Goal: Information Seeking & Learning: Learn about a topic

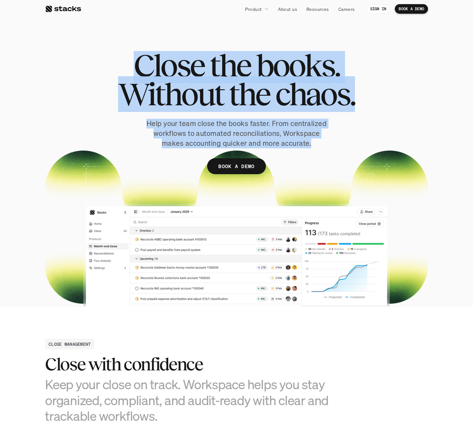
drag, startPoint x: 237, startPoint y: 42, endPoint x: 308, endPoint y: 148, distance: 128.3
click at [308, 148] on div "Close the books. Without the chaos. Help your team close the books faster. From…" at bounding box center [236, 167] width 383 height 282
click at [308, 148] on div "Close the books. Without the chaos. Help your team close the books faster. From…" at bounding box center [236, 122] width 383 height 142
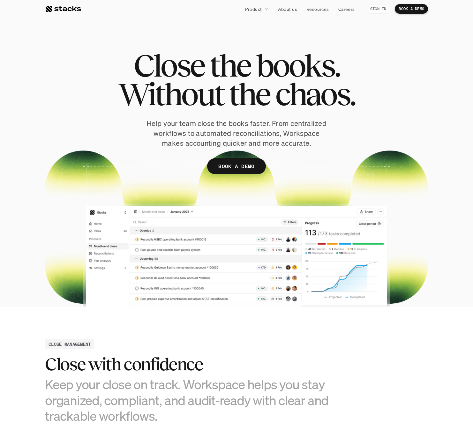
click at [381, 11] on p "SIGN IN" at bounding box center [378, 9] width 16 height 4
click at [110, 182] on div "Close the books. Without the chaos. Help your team close the books faster. From…" at bounding box center [236, 122] width 383 height 142
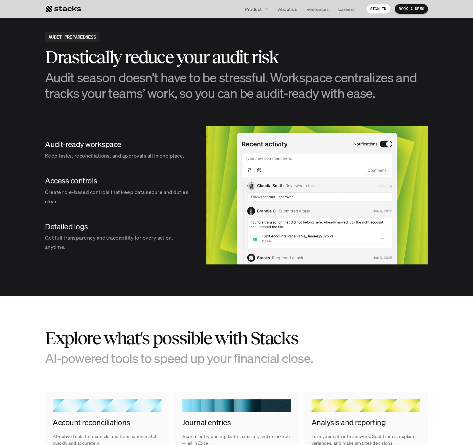
scroll to position [690, 0]
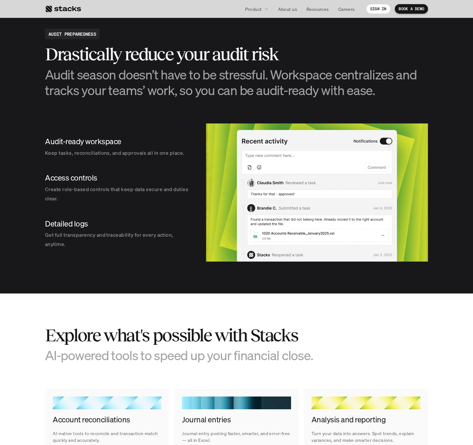
click at [106, 147] on h4 "Audit-ready workspace" at bounding box center [119, 141] width 148 height 11
click at [91, 185] on p "Create role-based controls that keep data secure and duties clear." at bounding box center [119, 194] width 148 height 19
click at [79, 223] on h4 "Detailed logs" at bounding box center [119, 224] width 148 height 11
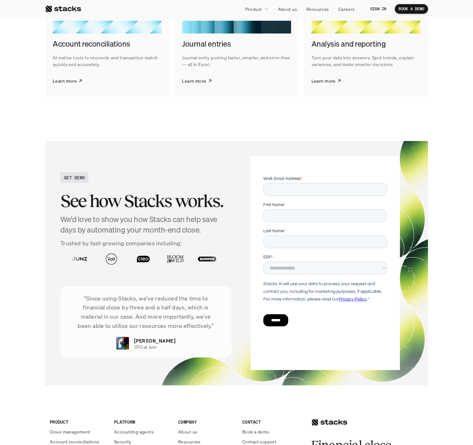
scroll to position [1099, 0]
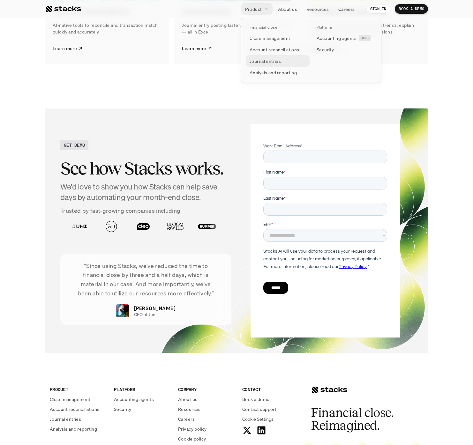
click at [265, 60] on p "Journal entries" at bounding box center [265, 61] width 31 height 7
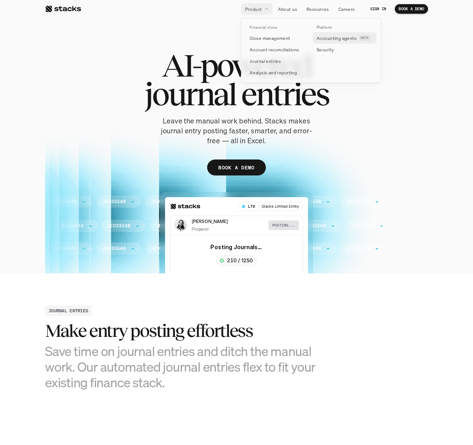
click at [333, 41] on p "Accounting agents" at bounding box center [337, 38] width 40 height 7
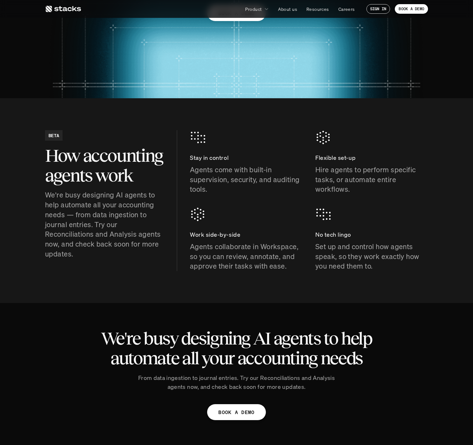
scroll to position [302, 0]
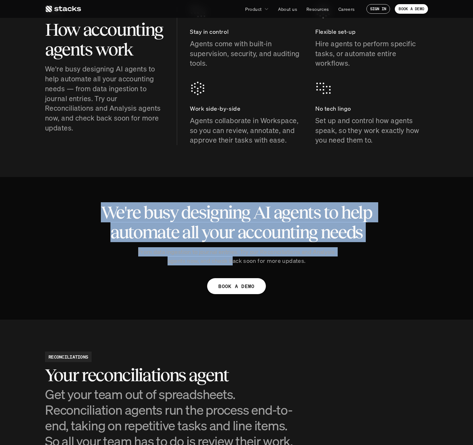
drag, startPoint x: 233, startPoint y: 265, endPoint x: 199, endPoint y: 188, distance: 83.9
click at [199, 188] on div "We're busy designing AI agents to help automate all your accounting needs From …" at bounding box center [236, 248] width 383 height 143
drag, startPoint x: 199, startPoint y: 188, endPoint x: 319, endPoint y: 270, distance: 145.3
click at [319, 270] on div "We're busy designing AI agents to help automate all your accounting needs From …" at bounding box center [236, 248] width 383 height 143
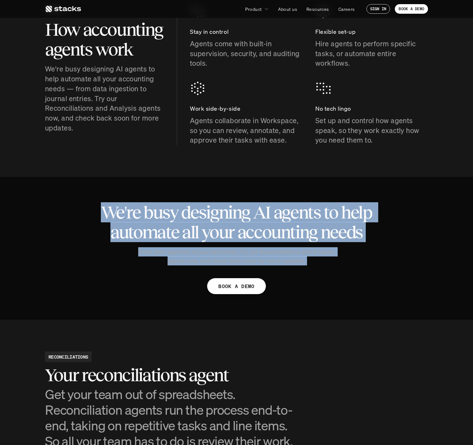
click at [319, 270] on div "We're busy designing AI agents to help automate all your accounting needs From …" at bounding box center [236, 248] width 383 height 143
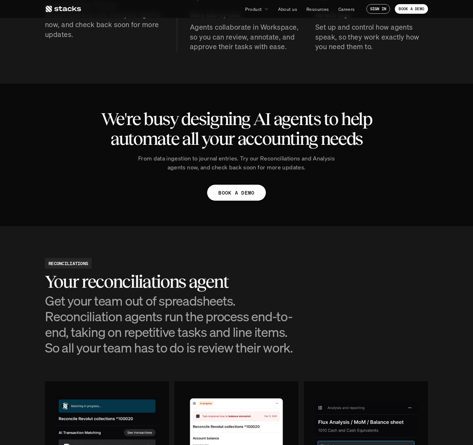
scroll to position [0, 0]
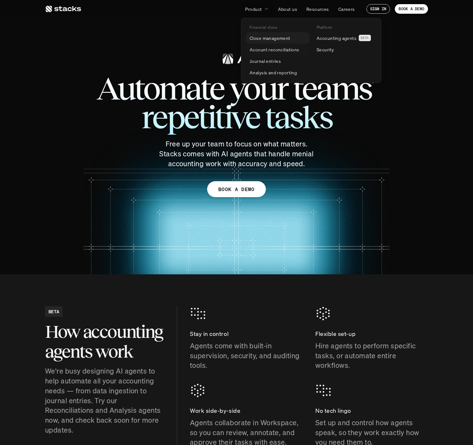
click at [276, 38] on p "Close management" at bounding box center [270, 38] width 41 height 7
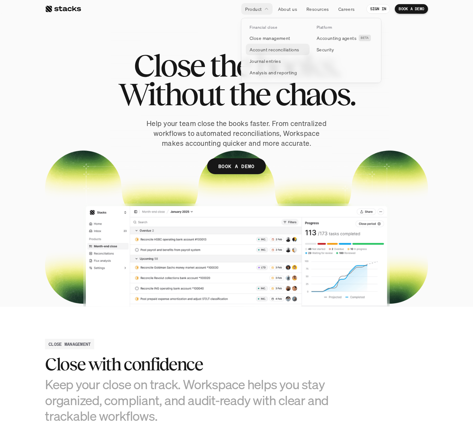
click at [273, 52] on p "Account reconciliations" at bounding box center [275, 49] width 50 height 7
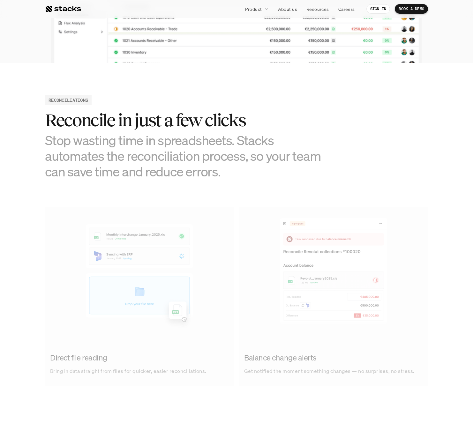
scroll to position [266, 0]
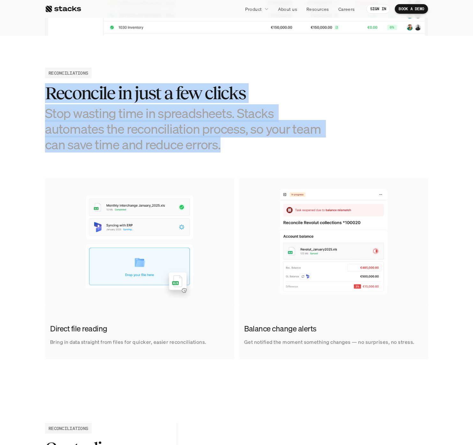
drag, startPoint x: 234, startPoint y: 156, endPoint x: 251, endPoint y: 50, distance: 107.1
click at [251, 50] on section "RECONCILIATIONS Reconcile in just a few clicks Stop wasting time in spreadsheet…" at bounding box center [236, 214] width 473 height 356
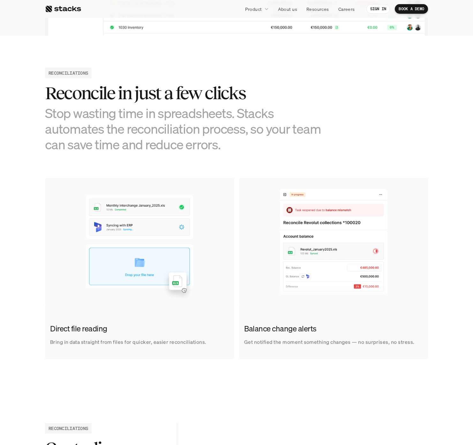
click at [47, 71] on div "RECONCILIATIONS" at bounding box center [68, 73] width 47 height 11
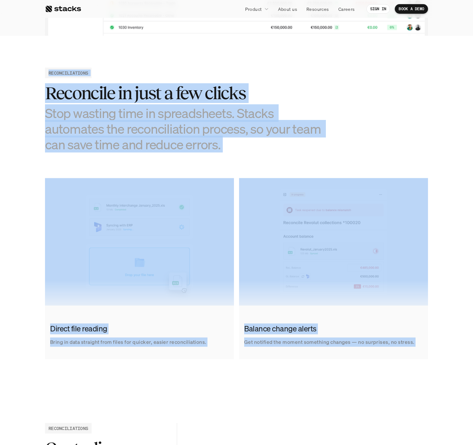
drag, startPoint x: 47, startPoint y: 71, endPoint x: 276, endPoint y: 369, distance: 375.3
click at [276, 272] on section "RECONCILIATIONS Reconcile in just a few clicks Stop wasting time in spreadsheet…" at bounding box center [236, 214] width 473 height 356
drag, startPoint x: 276, startPoint y: 369, endPoint x: 47, endPoint y: 71, distance: 375.6
click at [47, 71] on section "RECONCILIATIONS Reconcile in just a few clicks Stop wasting time in spreadsheet…" at bounding box center [236, 214] width 473 height 356
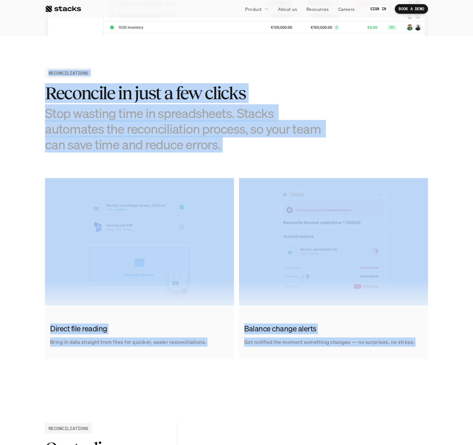
click at [47, 71] on div "RECONCILIATIONS" at bounding box center [68, 73] width 47 height 11
drag, startPoint x: 47, startPoint y: 71, endPoint x: 400, endPoint y: 345, distance: 446.6
click at [400, 272] on section "RECONCILIATIONS Reconcile in just a few clicks Stop wasting time in spreadsheet…" at bounding box center [236, 214] width 473 height 356
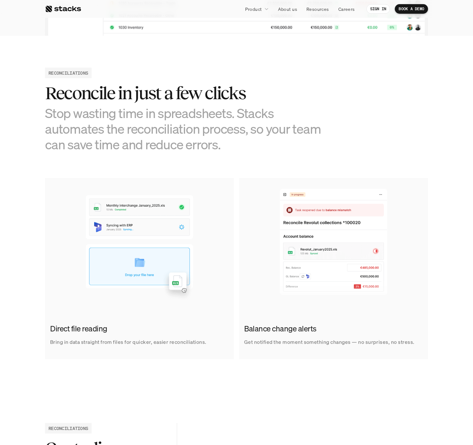
click at [247, 272] on section "RECONCILIATIONS Reconcile in just a few clicks Stop wasting time in spreadsheet…" at bounding box center [236, 214] width 473 height 356
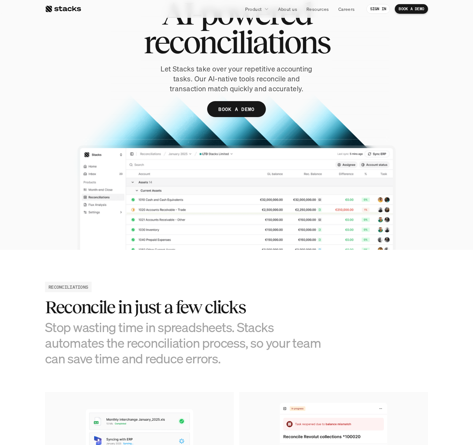
scroll to position [96, 0]
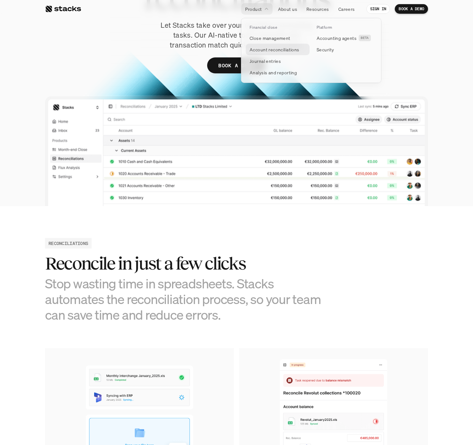
click at [273, 49] on p "Account reconciliations" at bounding box center [275, 49] width 50 height 7
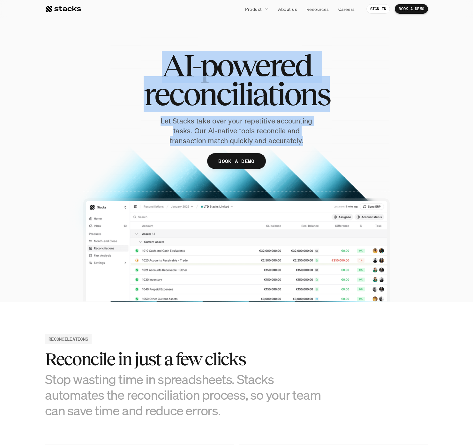
drag, startPoint x: 171, startPoint y: 62, endPoint x: 312, endPoint y: 143, distance: 162.2
click at [312, 143] on div "AI-powered reconciliations Let Stacks take over your repetitive accounting task…" at bounding box center [236, 119] width 383 height 137
click at [312, 143] on p "Let Stacks take over your repetitive accounting tasks. Our AI-native tools reco…" at bounding box center [237, 130] width 176 height 29
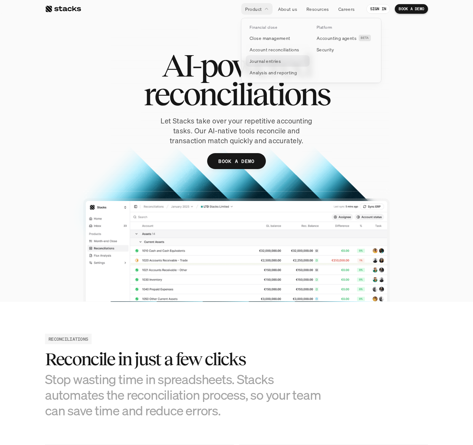
click at [272, 59] on p "Journal entries" at bounding box center [265, 61] width 31 height 7
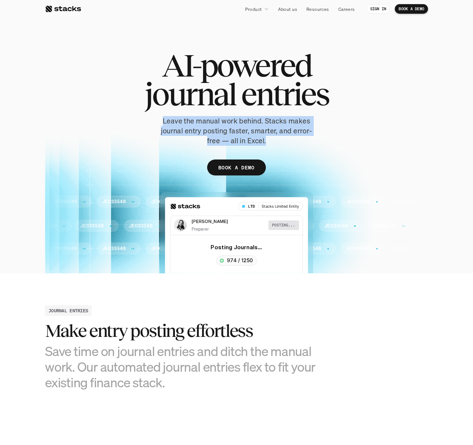
drag, startPoint x: 159, startPoint y: 120, endPoint x: 279, endPoint y: 143, distance: 122.2
click at [279, 143] on p "Leave the manual work behind. Stacks makes journal entry posting faster, smarte…" at bounding box center [237, 130] width 160 height 29
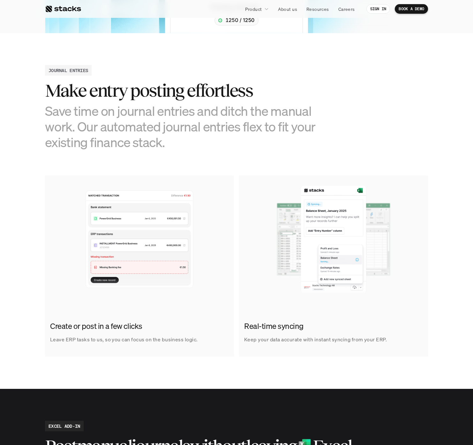
scroll to position [297, 0]
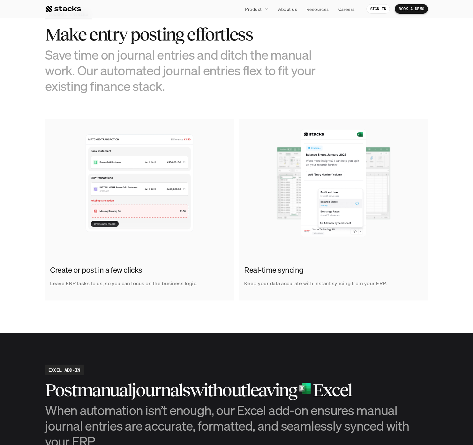
drag, startPoint x: 290, startPoint y: 43, endPoint x: 274, endPoint y: 91, distance: 50.1
click at [274, 92] on div "Make entry posting effortless Save time on journal entries and ditch the manual…" at bounding box center [188, 59] width 287 height 69
click at [274, 91] on h3 "Save time on journal entries and ditch the manual work. Our automated journal e…" at bounding box center [188, 70] width 287 height 47
drag, startPoint x: 274, startPoint y: 91, endPoint x: 313, endPoint y: 311, distance: 223.8
click at [313, 272] on section "JOURNAL ENTRIES Make entry posting effortless Save time on journal entries and …" at bounding box center [236, 155] width 473 height 356
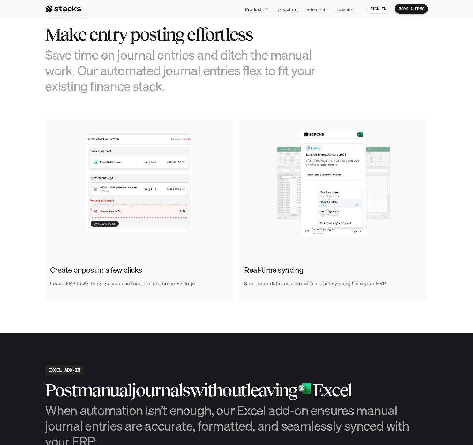
click at [313, 272] on section "JOURNAL ENTRIES Make entry posting effortless Save time on journal entries and …" at bounding box center [236, 155] width 473 height 356
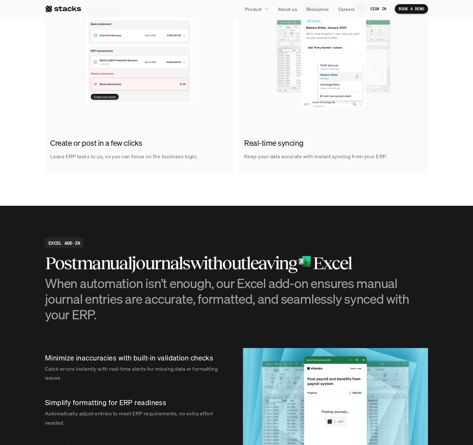
scroll to position [609, 0]
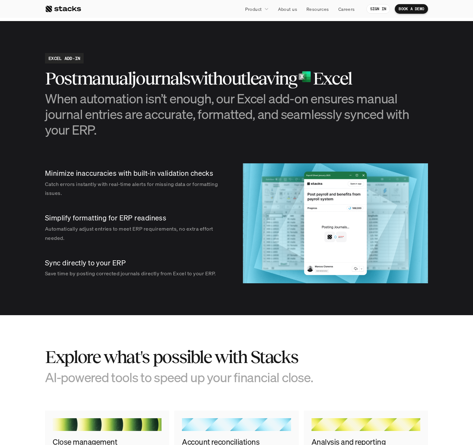
drag, startPoint x: 313, startPoint y: 311, endPoint x: 37, endPoint y: 26, distance: 396.8
click at [37, 26] on section "EXCEL ADD-IN Post manual journals without leaving Excel When automation isn’t e…" at bounding box center [236, 168] width 473 height 295
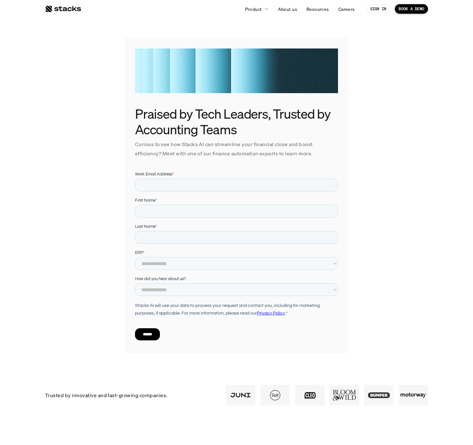
drag, startPoint x: 266, startPoint y: 424, endPoint x: 212, endPoint y: 341, distance: 98.5
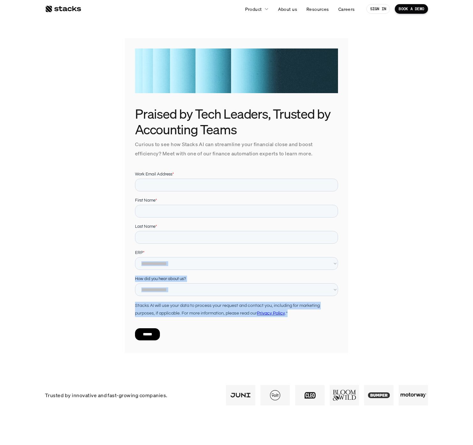
drag, startPoint x: 212, startPoint y: 341, endPoint x: 169, endPoint y: 263, distance: 88.9
click at [169, 263] on form "**********" at bounding box center [236, 258] width 203 height 175
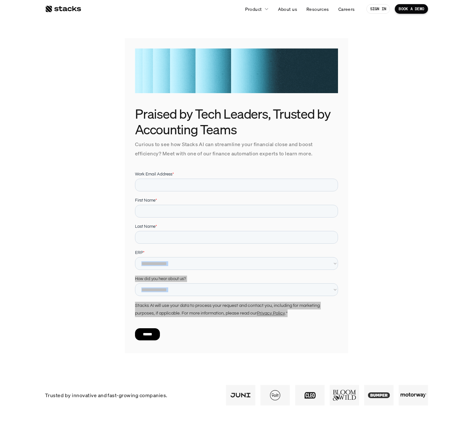
click at [120, 274] on div "Praised by Tech Leaders, Trusted by Accounting Teams Curious to see how Stacks …" at bounding box center [236, 195] width 383 height 315
click at [39, 231] on section "Praised by Tech Leaders, Trusted by Accounting Teams Curious to see how Stacks …" at bounding box center [236, 183] width 473 height 366
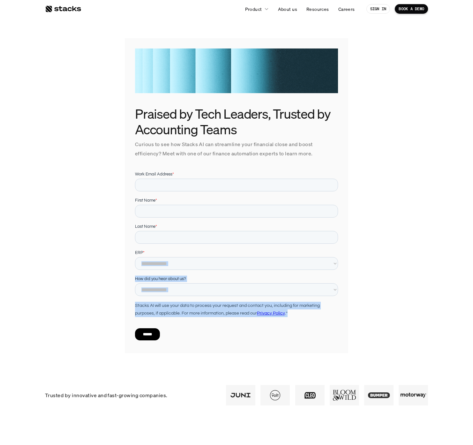
click at [201, 345] on div "******" at bounding box center [236, 334] width 203 height 23
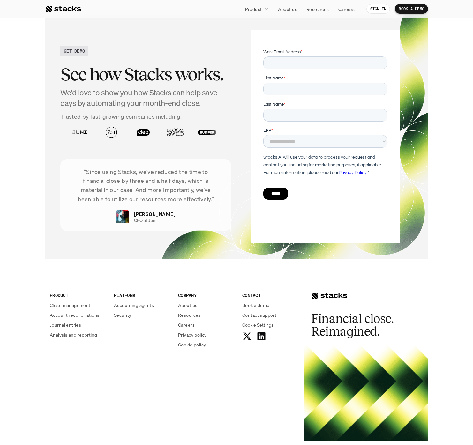
scroll to position [1143, 0]
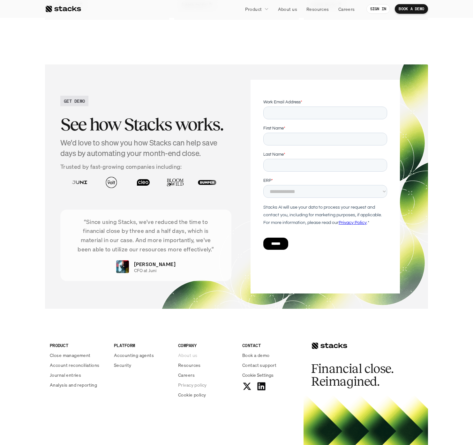
click at [185, 272] on p "About us" at bounding box center [187, 355] width 19 height 7
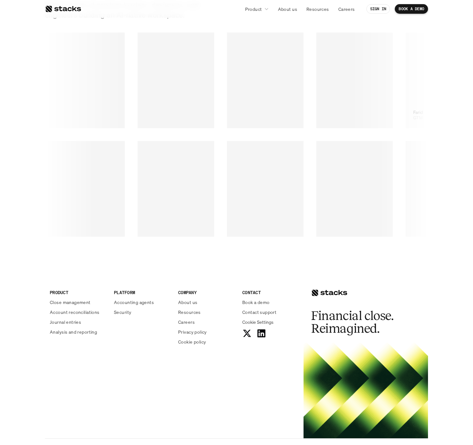
scroll to position [930, 0]
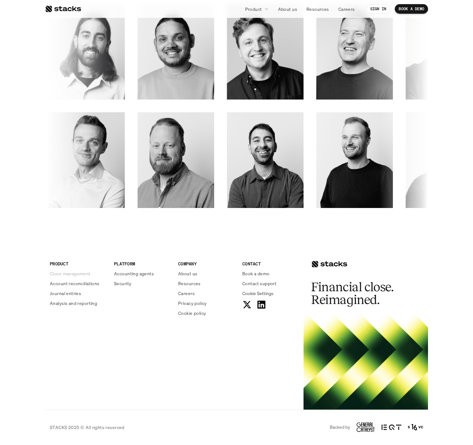
click at [75, 272] on p "Close management" at bounding box center [70, 273] width 41 height 7
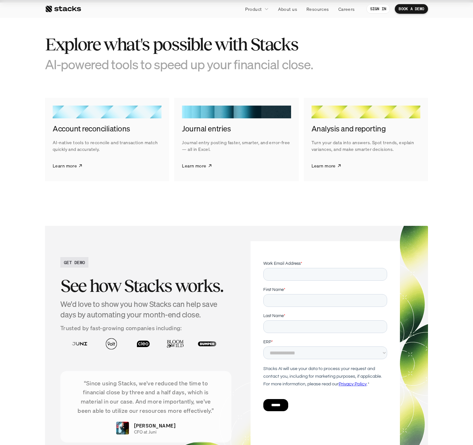
scroll to position [1175, 0]
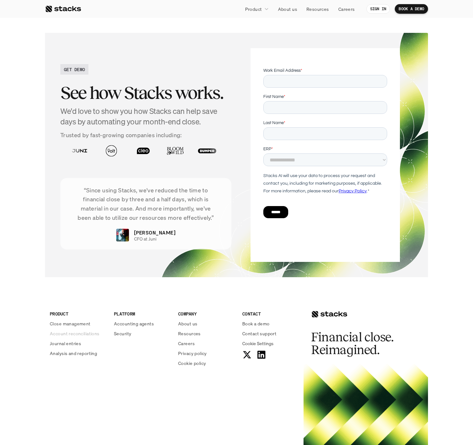
click at [62, 272] on p "Account reconciliations" at bounding box center [75, 334] width 50 height 7
click at [64, 272] on p "Account reconciliations" at bounding box center [75, 334] width 50 height 7
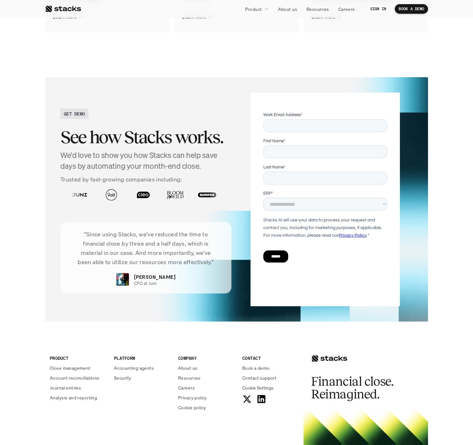
scroll to position [1318, 0]
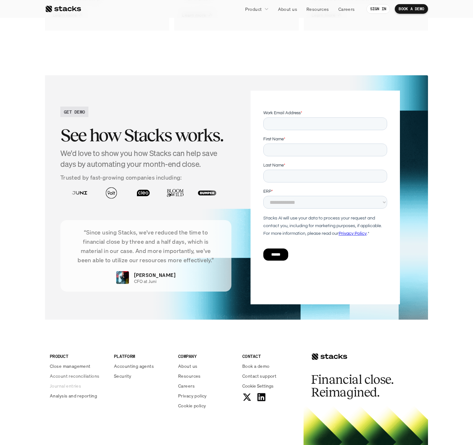
click at [58, 272] on p "Journal entries" at bounding box center [65, 386] width 31 height 7
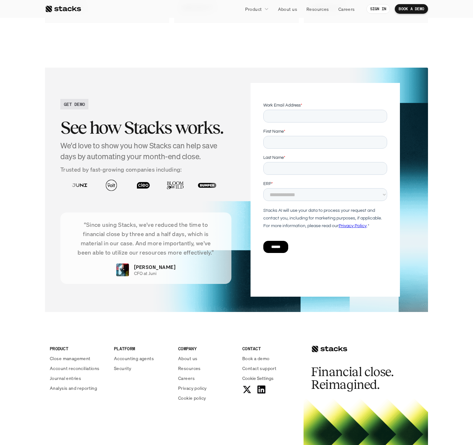
scroll to position [1167, 0]
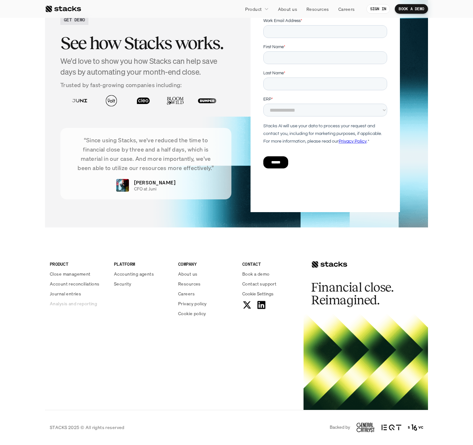
click at [78, 272] on p "Analysis and reporting" at bounding box center [73, 303] width 47 height 7
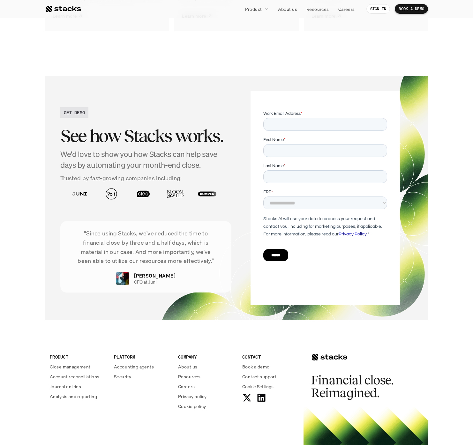
scroll to position [1495, 0]
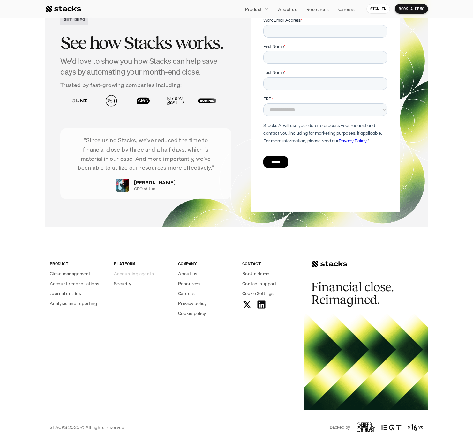
click at [128, 272] on p "Accounting agents" at bounding box center [134, 273] width 40 height 7
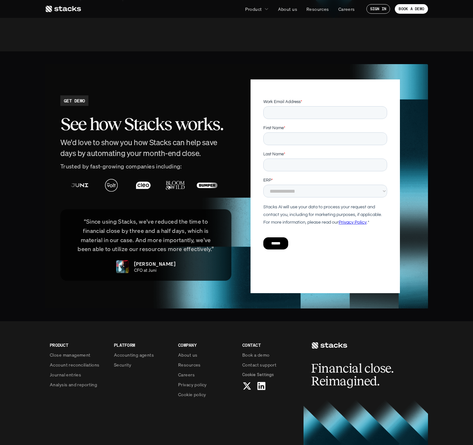
scroll to position [1386, 0]
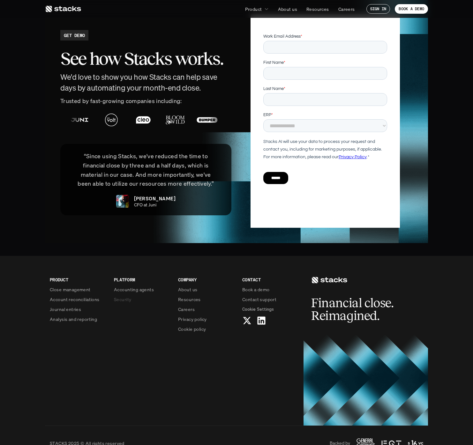
click at [124, 272] on p "Security" at bounding box center [122, 299] width 17 height 7
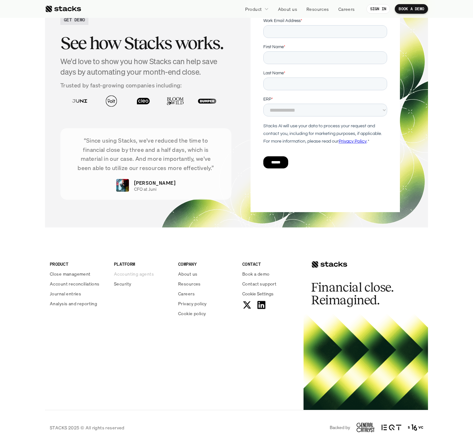
click at [130, 272] on p "Accounting agents" at bounding box center [134, 274] width 40 height 7
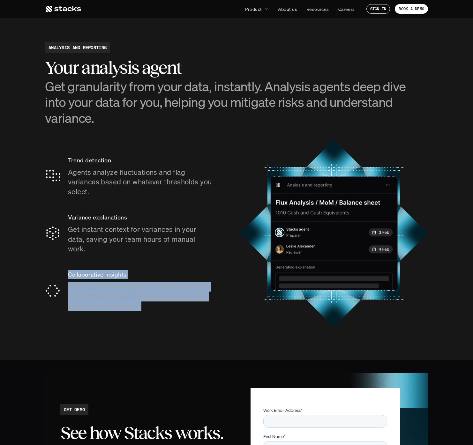
drag, startPoint x: 110, startPoint y: 247, endPoint x: 134, endPoint y: 299, distance: 56.6
click at [134, 272] on div "Collaborative insights Agents share, annotate, and align with your team directl…" at bounding box center [129, 290] width 169 height 57
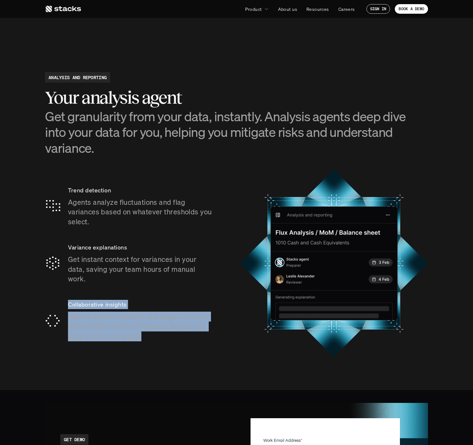
drag, startPoint x: 133, startPoint y: 274, endPoint x: 164, endPoint y: 352, distance: 84.2
click at [164, 272] on section "ANALYSIS AND REPORTING Your analysis agent Get granularity from your data, inst…" at bounding box center [236, 215] width 473 height 351
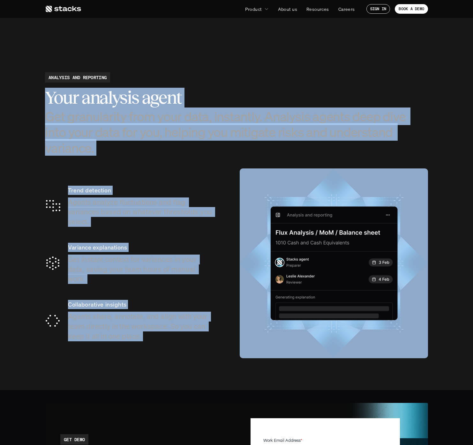
drag, startPoint x: 164, startPoint y: 352, endPoint x: 45, endPoint y: 100, distance: 279.0
click at [45, 100] on section "ANALYSIS AND REPORTING Your analysis agent Get granularity from your data, inst…" at bounding box center [236, 215] width 473 height 351
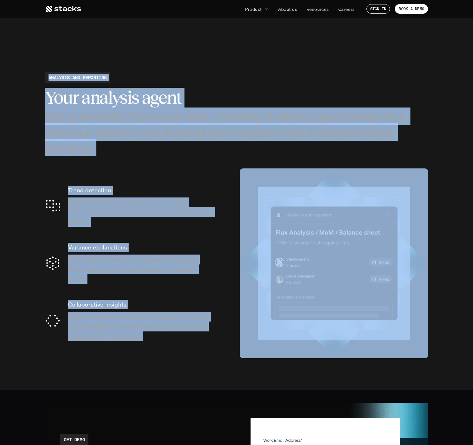
drag, startPoint x: 49, startPoint y: 79, endPoint x: 380, endPoint y: 354, distance: 431.3
click at [380, 272] on section "ANALYSIS AND REPORTING Your analysis agent Get granularity from your data, inst…" at bounding box center [236, 215] width 473 height 351
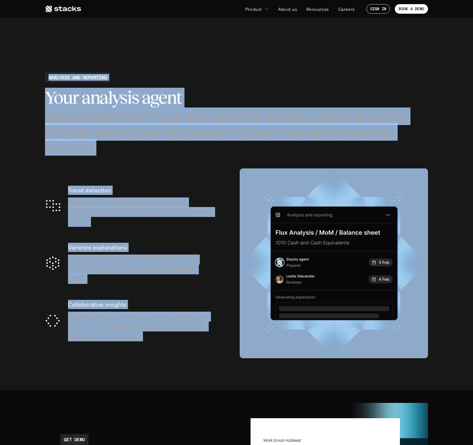
drag, startPoint x: 380, startPoint y: 354, endPoint x: 60, endPoint y: 56, distance: 438.1
click at [60, 56] on section "ANALYSIS AND REPORTING Your analysis agent Get granularity from your data, inst…" at bounding box center [236, 215] width 473 height 351
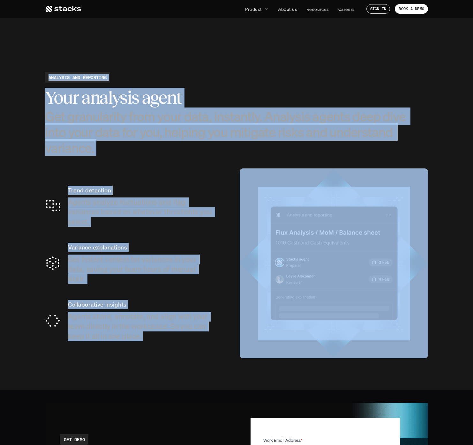
drag, startPoint x: 60, startPoint y: 56, endPoint x: 384, endPoint y: 333, distance: 426.9
click at [384, 272] on section "ANALYSIS AND REPORTING Your analysis agent Get granularity from your data, inst…" at bounding box center [236, 215] width 473 height 351
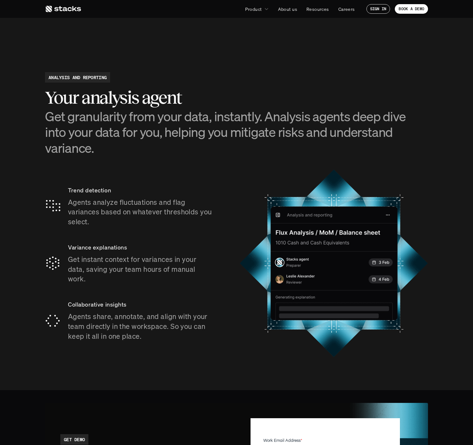
click at [224, 169] on div "Trend detection Agents analyze fluctuations and flag variances based on whateve…" at bounding box center [236, 264] width 383 height 190
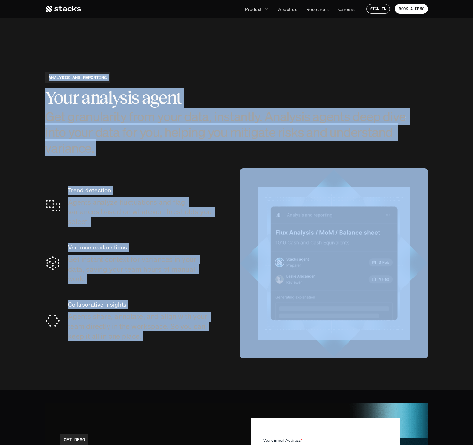
drag, startPoint x: 48, startPoint y: 68, endPoint x: 386, endPoint y: 315, distance: 418.8
click at [386, 272] on section "ANALYSIS AND REPORTING Your analysis agent Get granularity from your data, inst…" at bounding box center [236, 215] width 473 height 351
click at [229, 229] on div "Trend detection Agents analyze fluctuations and flag variances based on whateve…" at bounding box center [236, 264] width 383 height 190
drag, startPoint x: 48, startPoint y: 78, endPoint x: 391, endPoint y: 289, distance: 402.5
click at [391, 272] on section "ANALYSIS AND REPORTING Your analysis agent Get granularity from your data, inst…" at bounding box center [236, 215] width 473 height 351
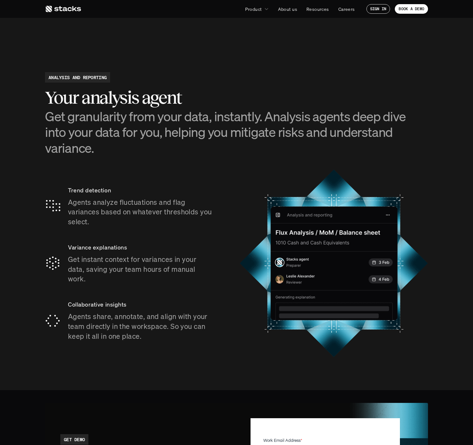
click at [228, 262] on div "Trend detection Agents analyze fluctuations and flag variances based on whateve…" at bounding box center [236, 264] width 383 height 190
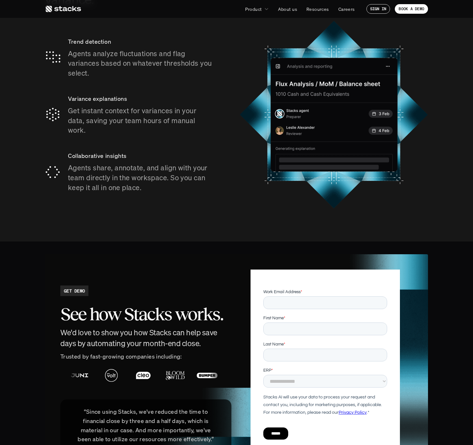
scroll to position [1298, 0]
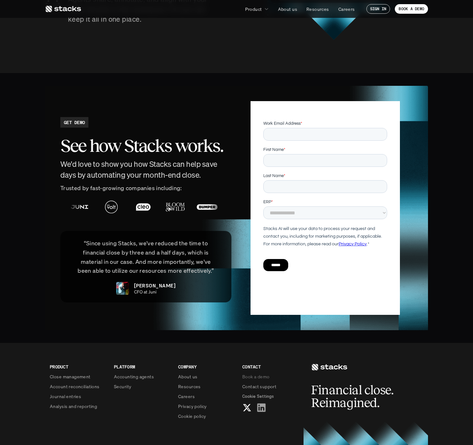
click at [262, 272] on use at bounding box center [261, 408] width 8 height 8
click at [198, 272] on p "Resources" at bounding box center [189, 387] width 23 height 7
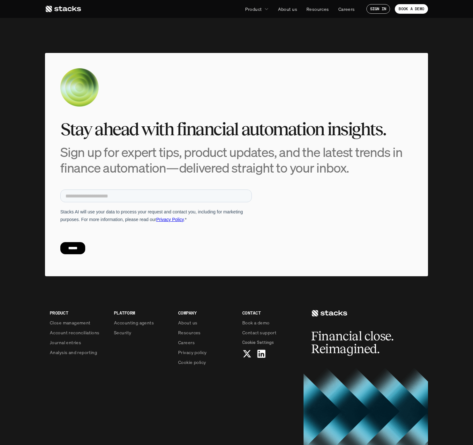
scroll to position [2163, 0]
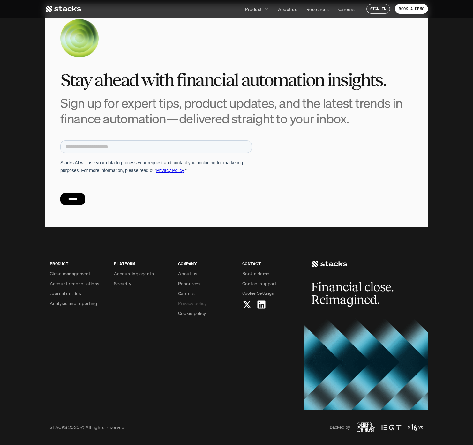
click at [200, 272] on p "Privacy policy" at bounding box center [192, 303] width 29 height 7
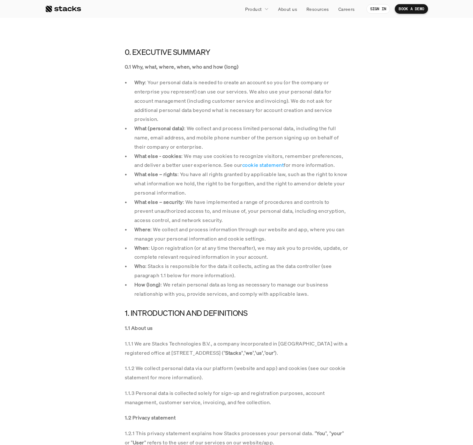
scroll to position [158, 0]
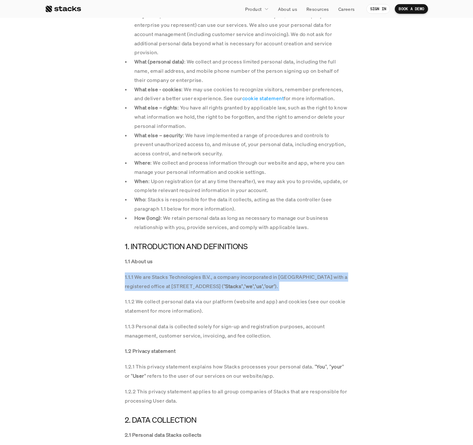
drag, startPoint x: 215, startPoint y: 295, endPoint x: 234, endPoint y: 264, distance: 36.5
click at [233, 265] on div "1.1 About us 1.1.1 We are Stacks Technologies B.V., a company incorporated in t…" at bounding box center [237, 331] width 224 height 149
click at [234, 264] on p "1.1 About us" at bounding box center [237, 261] width 224 height 9
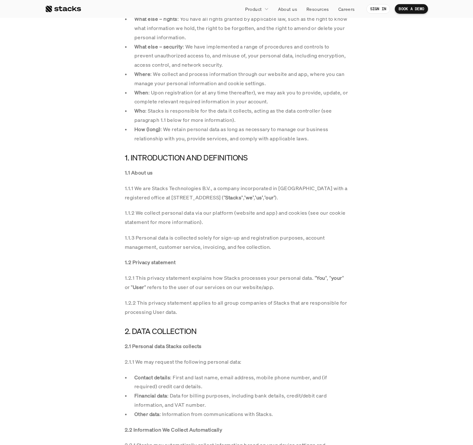
scroll to position [249, 0]
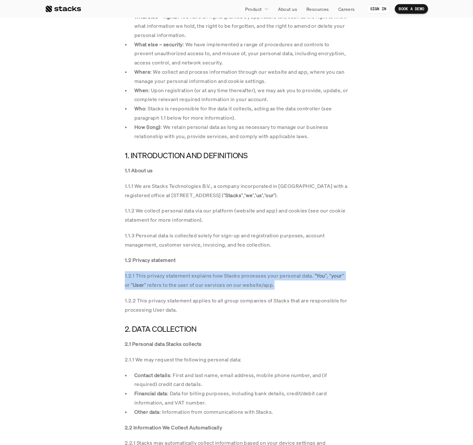
drag, startPoint x: 234, startPoint y: 264, endPoint x: 311, endPoint y: 287, distance: 80.3
click at [311, 272] on div "1.1 About us 1.1.1 We are Stacks Technologies B.V., a company incorporated in t…" at bounding box center [237, 240] width 224 height 149
click at [311, 272] on p "1.2.1 This privacy statement explains how Stacks processes your personal data. …" at bounding box center [237, 280] width 224 height 19
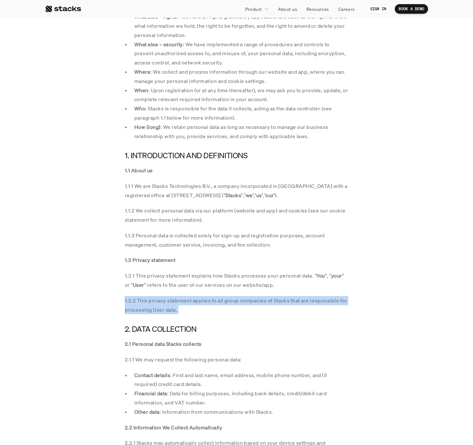
drag, startPoint x: 311, startPoint y: 286, endPoint x: 257, endPoint y: 309, distance: 58.5
click at [257, 272] on div "1.1 About us 1.1.1 We are Stacks Technologies B.V., a company incorporated in t…" at bounding box center [237, 240] width 224 height 149
click at [257, 272] on p "1.2.2 This privacy statement applies to all group companies of Stacks that are …" at bounding box center [237, 305] width 224 height 19
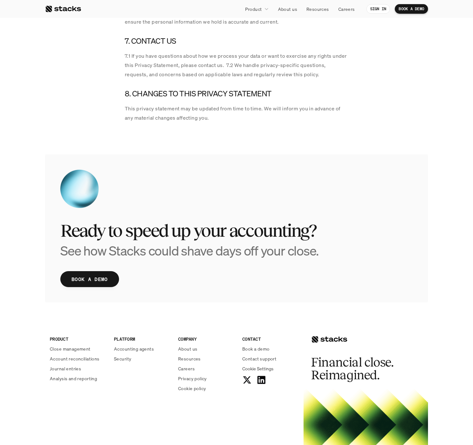
scroll to position [1311, 0]
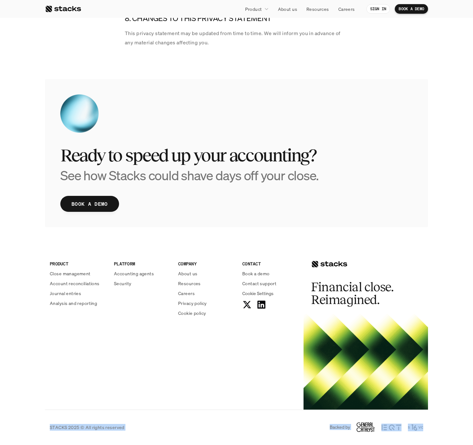
drag, startPoint x: 52, startPoint y: 416, endPoint x: 422, endPoint y: 428, distance: 370.3
click at [422, 272] on div "STACKS 2025 © All rights reserved Backed by" at bounding box center [236, 427] width 383 height 35
click at [436, 272] on footer "PRODUCT Close management Account reconciliations Journal entries Analysis and r…" at bounding box center [236, 342] width 473 height 205
drag, startPoint x: 436, startPoint y: 426, endPoint x: 430, endPoint y: 426, distance: 5.4
click at [430, 272] on footer "PRODUCT Close management Account reconciliations Journal entries Analysis and r…" at bounding box center [236, 342] width 473 height 205
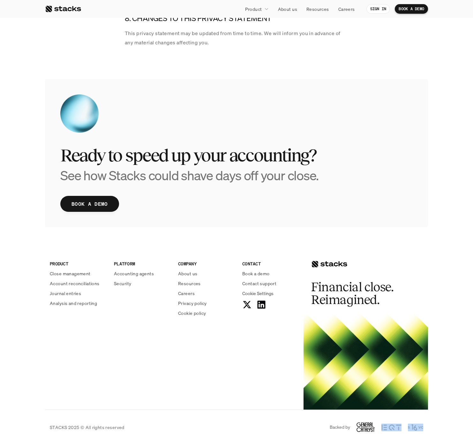
click at [430, 272] on footer "PRODUCT Close management Account reconciliations Journal entries Analysis and r…" at bounding box center [236, 342] width 473 height 205
drag, startPoint x: 430, startPoint y: 426, endPoint x: 339, endPoint y: 421, distance: 90.8
click at [339, 272] on footer "PRODUCT Close management Account reconciliations Journal entries Analysis and r…" at bounding box center [236, 342] width 473 height 205
click at [339, 272] on div "STACKS 2025 © All rights reserved Backed by" at bounding box center [236, 427] width 383 height 35
drag, startPoint x: 339, startPoint y: 421, endPoint x: 414, endPoint y: 426, distance: 74.9
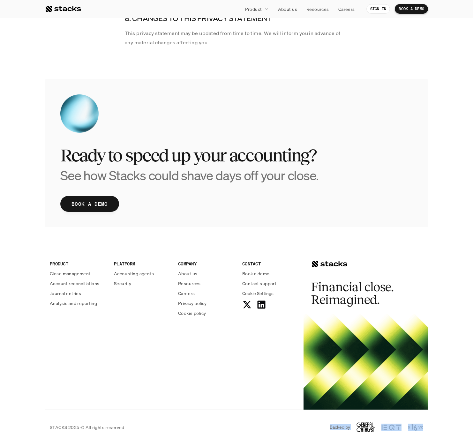
click at [414, 272] on div "STACKS 2025 © All rights reserved Backed by" at bounding box center [236, 427] width 383 height 35
click at [376, 272] on div "STACKS 2025 © All rights reserved Backed by" at bounding box center [236, 427] width 383 height 35
